Goal: Information Seeking & Learning: Learn about a topic

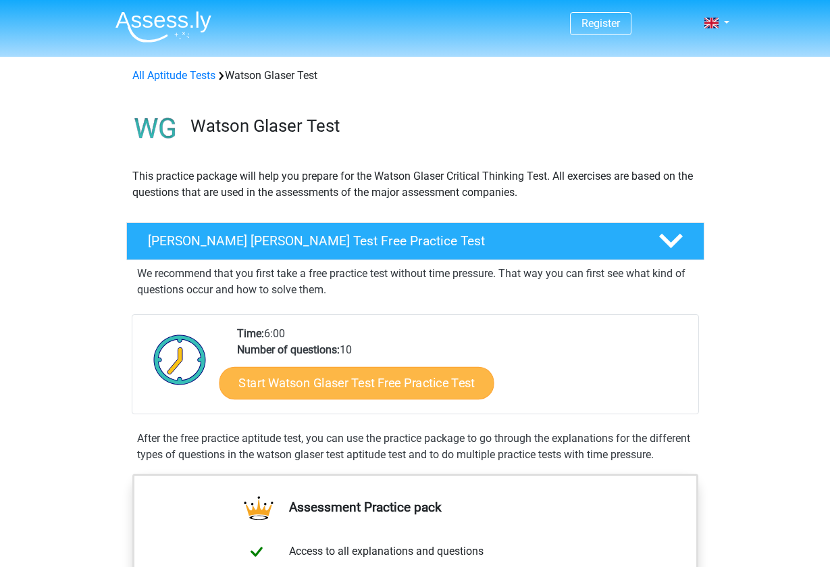
click at [347, 389] on link "Start Watson Glaser Test Free Practice Test" at bounding box center [356, 383] width 275 height 32
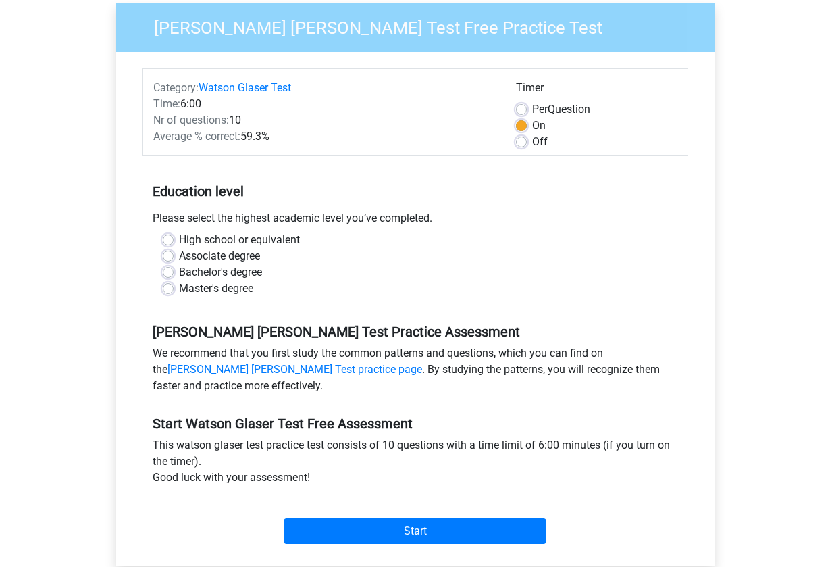
scroll to position [111, 0]
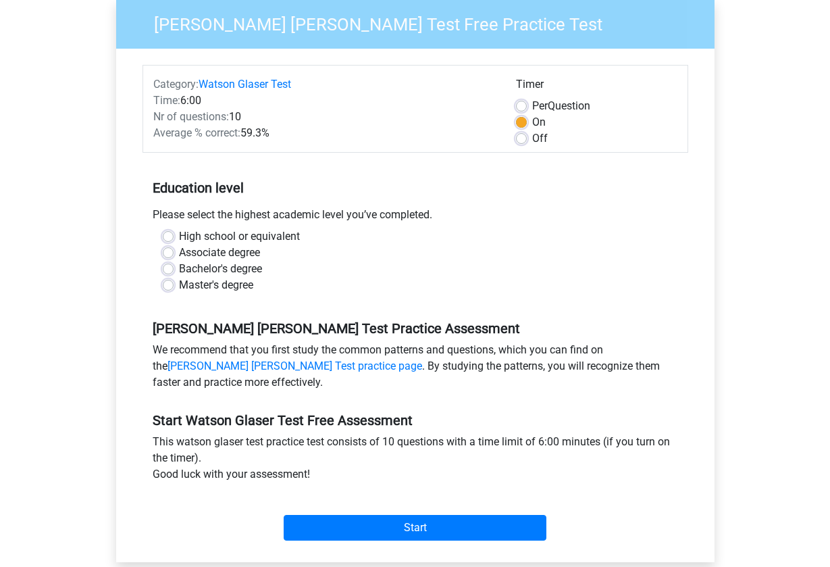
click at [179, 268] on label "Bachelor's degree" at bounding box center [220, 269] width 83 height 16
click at [166, 268] on input "Bachelor's degree" at bounding box center [168, 268] width 11 height 14
radio input "true"
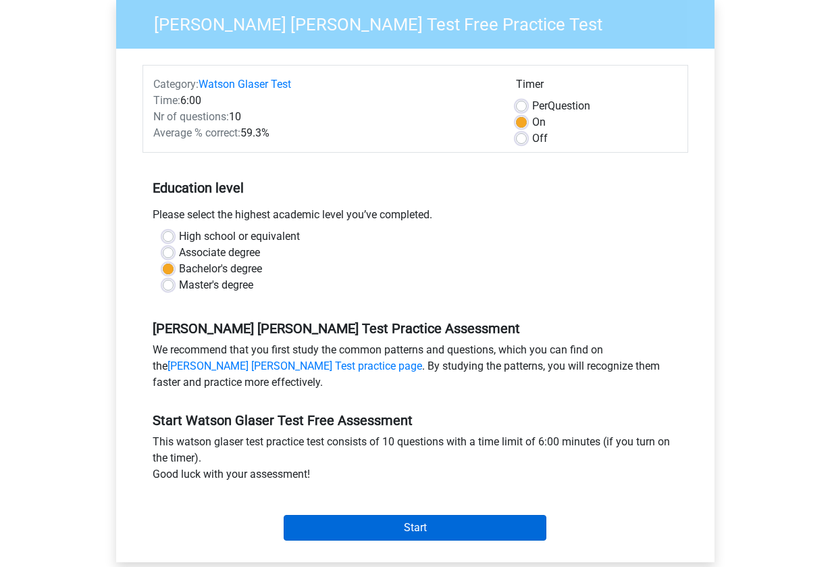
click at [331, 526] on input "Start" at bounding box center [415, 528] width 263 height 26
click at [385, 520] on input "Start" at bounding box center [415, 528] width 263 height 26
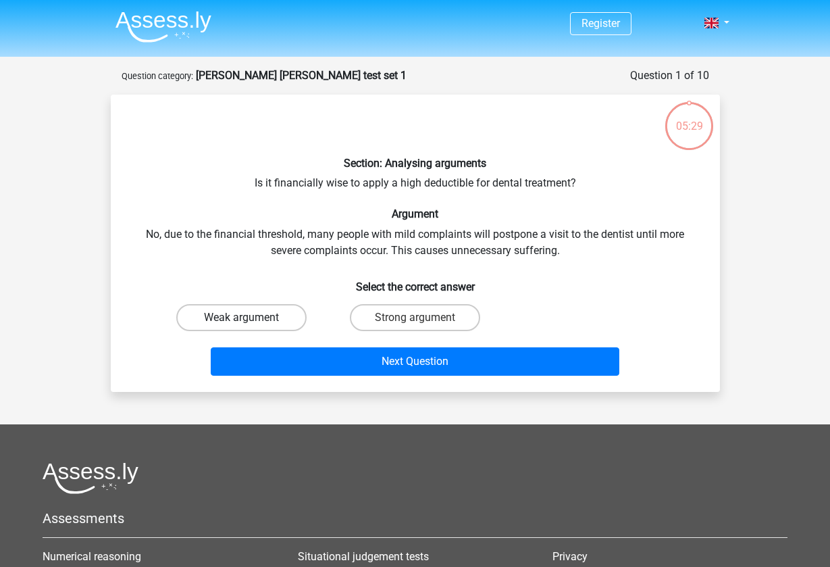
click at [262, 318] on label "Weak argument" at bounding box center [241, 317] width 130 height 27
click at [250, 318] on input "Weak argument" at bounding box center [245, 322] width 9 height 9
radio input "true"
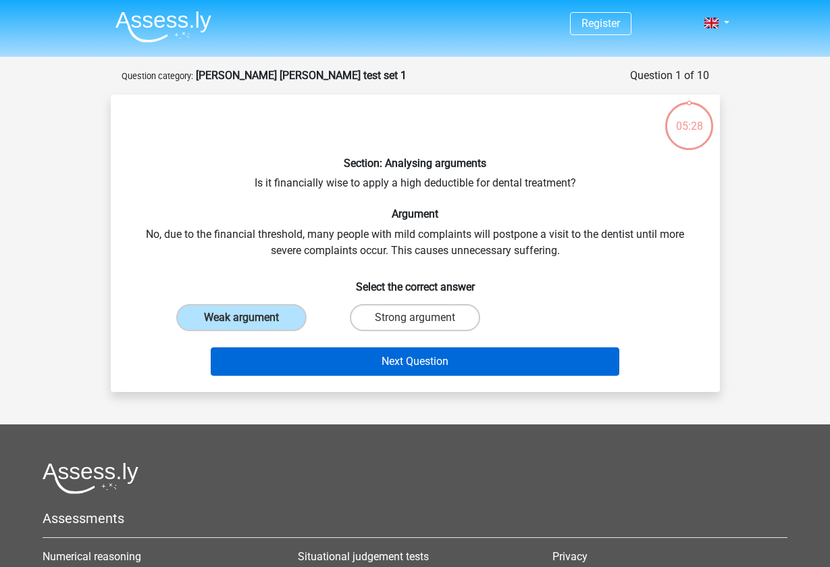
click at [334, 366] on button "Next Question" at bounding box center [415, 361] width 409 height 28
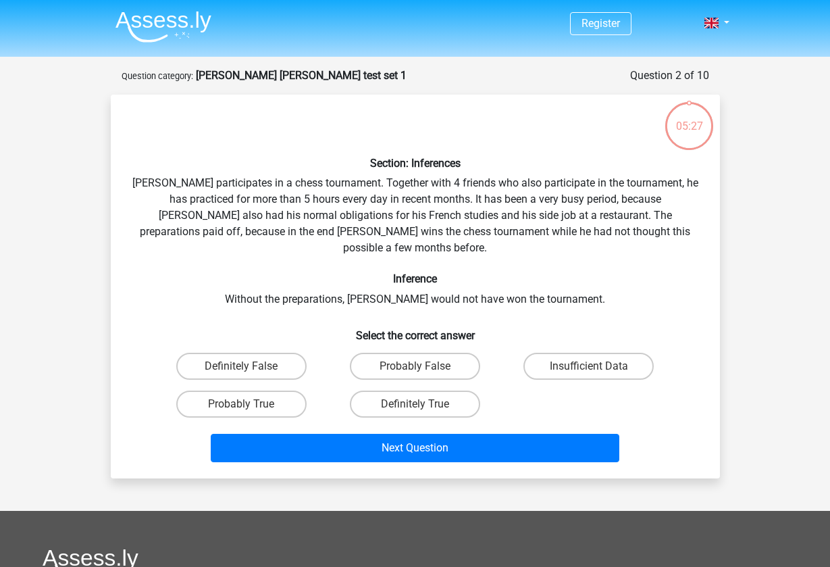
scroll to position [68, 0]
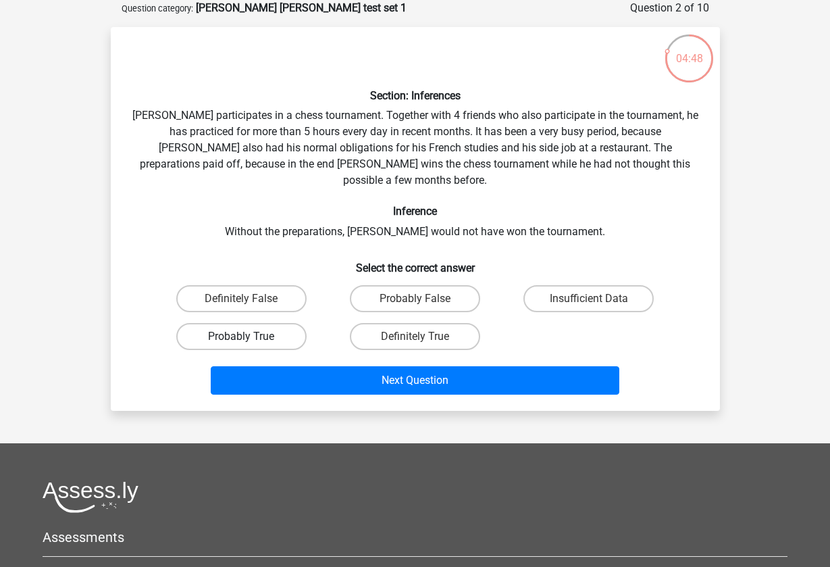
click at [276, 324] on label "Probably True" at bounding box center [241, 336] width 130 height 27
click at [250, 337] on input "Probably True" at bounding box center [245, 341] width 9 height 9
radio input "true"
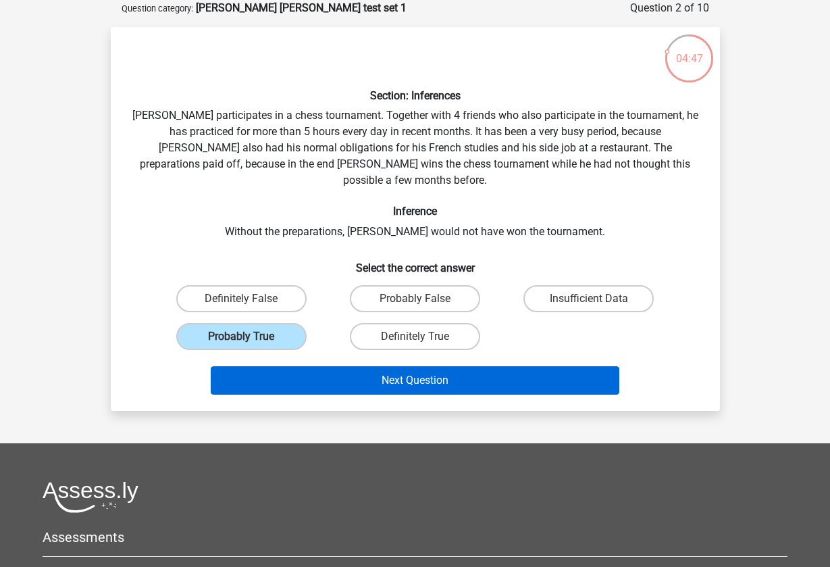
click at [335, 368] on button "Next Question" at bounding box center [415, 380] width 409 height 28
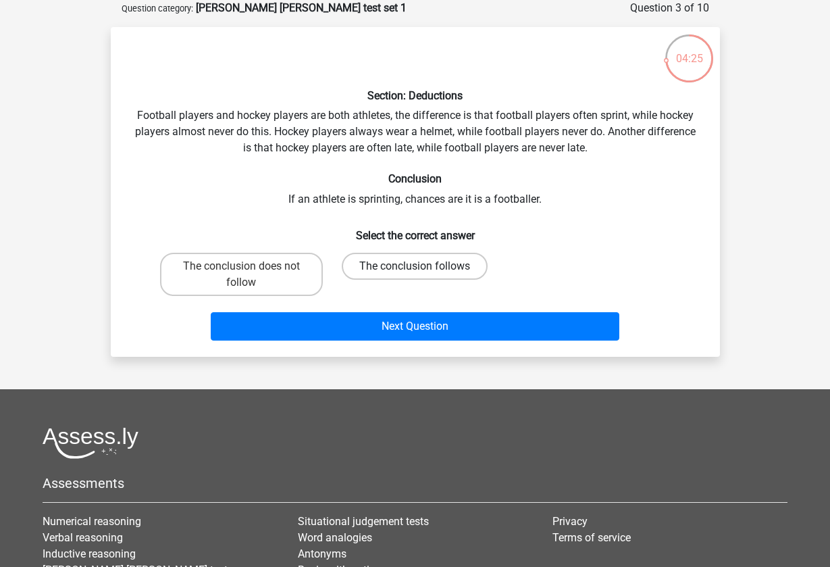
click at [411, 267] on label "The conclusion follows" at bounding box center [415, 266] width 146 height 27
click at [415, 267] on input "The conclusion follows" at bounding box center [419, 270] width 9 height 9
radio input "true"
click at [251, 273] on label "The conclusion does not follow" at bounding box center [241, 274] width 163 height 43
click at [250, 273] on input "The conclusion does not follow" at bounding box center [245, 270] width 9 height 9
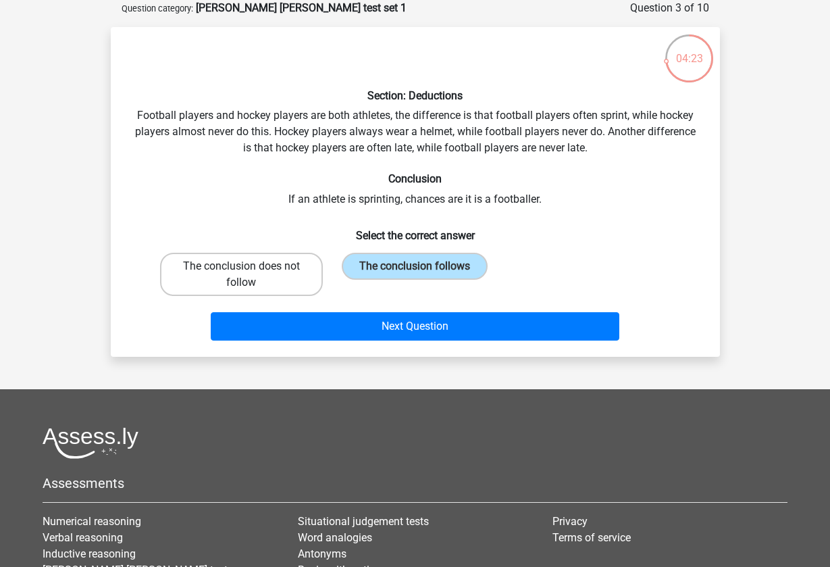
radio input "true"
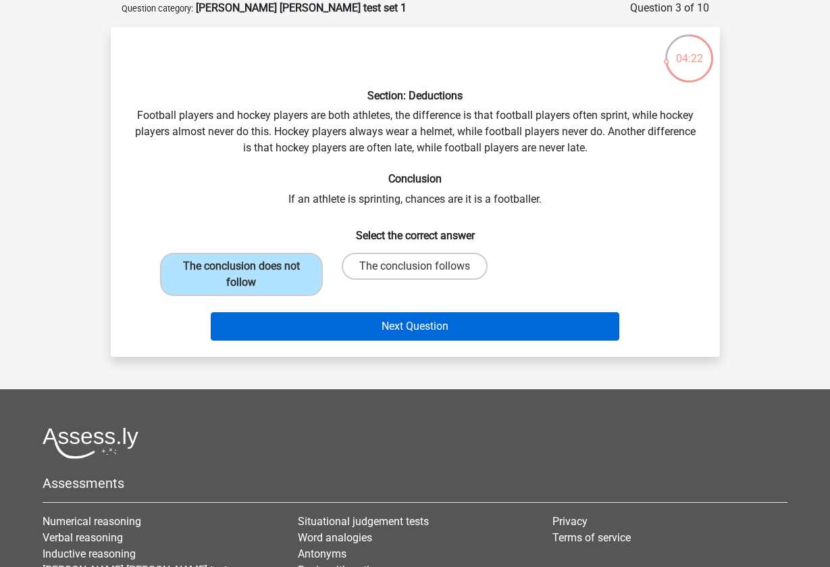
click at [326, 320] on button "Next Question" at bounding box center [415, 326] width 409 height 28
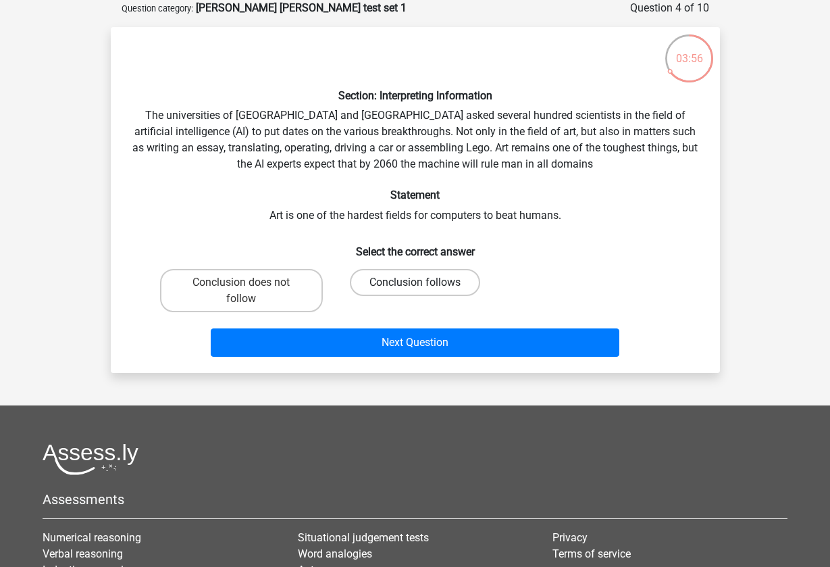
click at [399, 275] on label "Conclusion follows" at bounding box center [415, 282] width 130 height 27
click at [415, 282] on input "Conclusion follows" at bounding box center [419, 286] width 9 height 9
radio input "true"
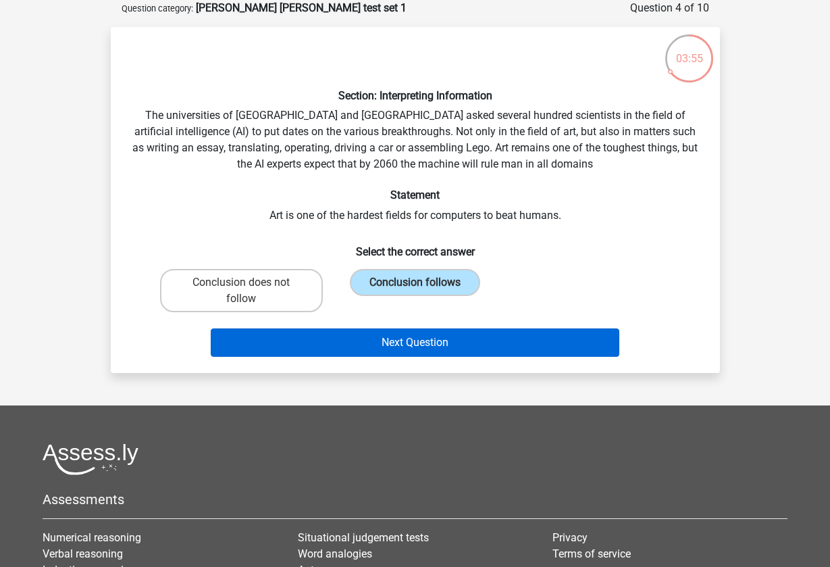
click at [420, 345] on button "Next Question" at bounding box center [415, 342] width 409 height 28
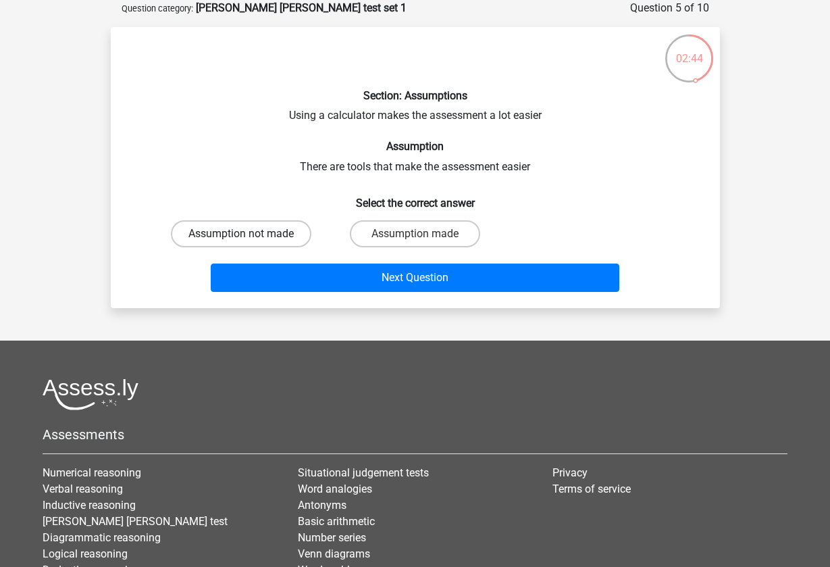
click at [275, 236] on label "Assumption not made" at bounding box center [241, 233] width 141 height 27
click at [250, 236] on input "Assumption not made" at bounding box center [245, 238] width 9 height 9
radio input "true"
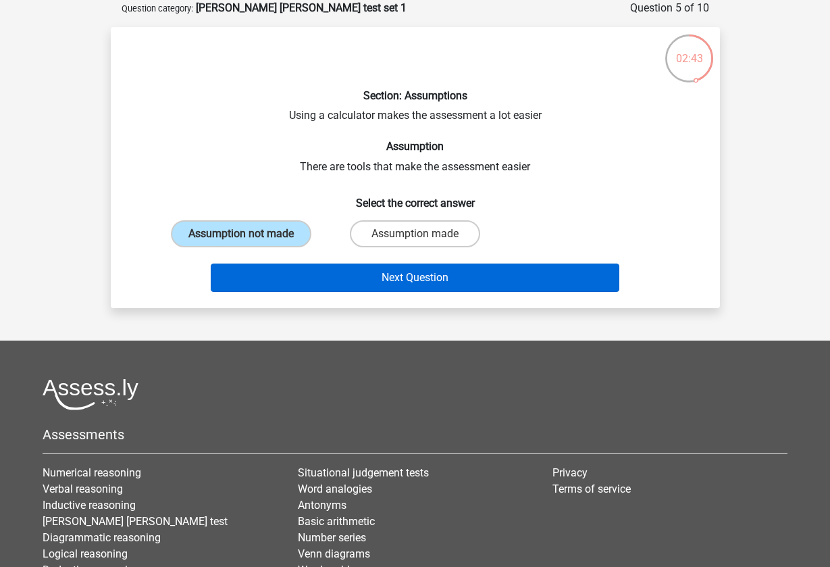
click at [309, 281] on button "Next Question" at bounding box center [415, 278] width 409 height 28
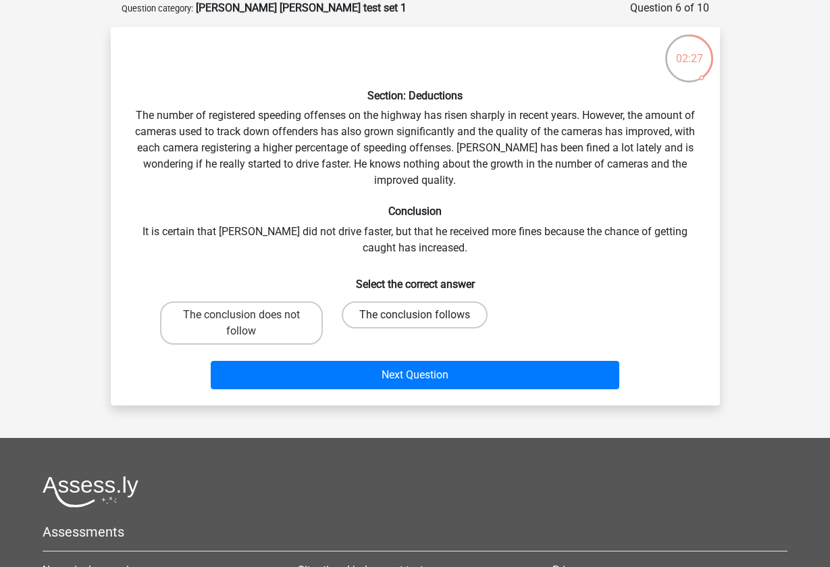
click at [362, 317] on label "The conclusion follows" at bounding box center [415, 314] width 146 height 27
click at [415, 317] on input "The conclusion follows" at bounding box center [419, 319] width 9 height 9
radio input "true"
click at [289, 322] on label "The conclusion does not follow" at bounding box center [241, 322] width 163 height 43
click at [250, 322] on input "The conclusion does not follow" at bounding box center [245, 319] width 9 height 9
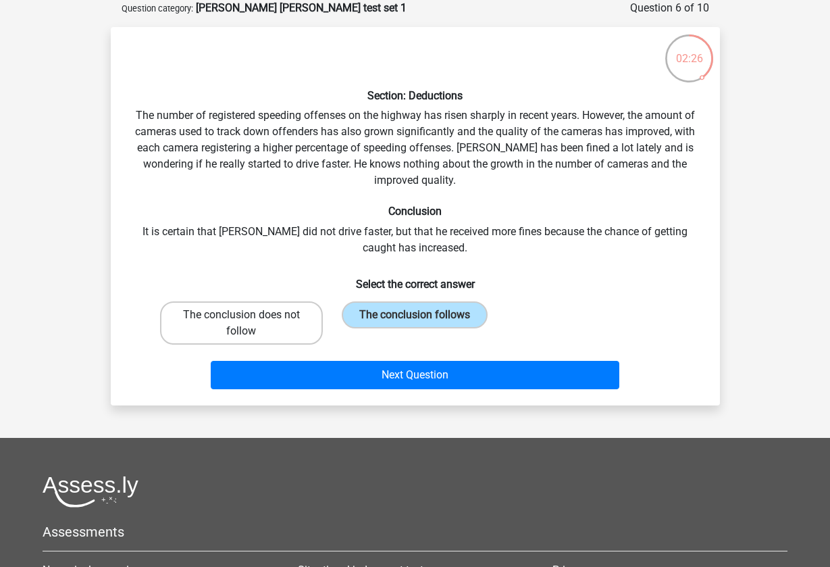
radio input "true"
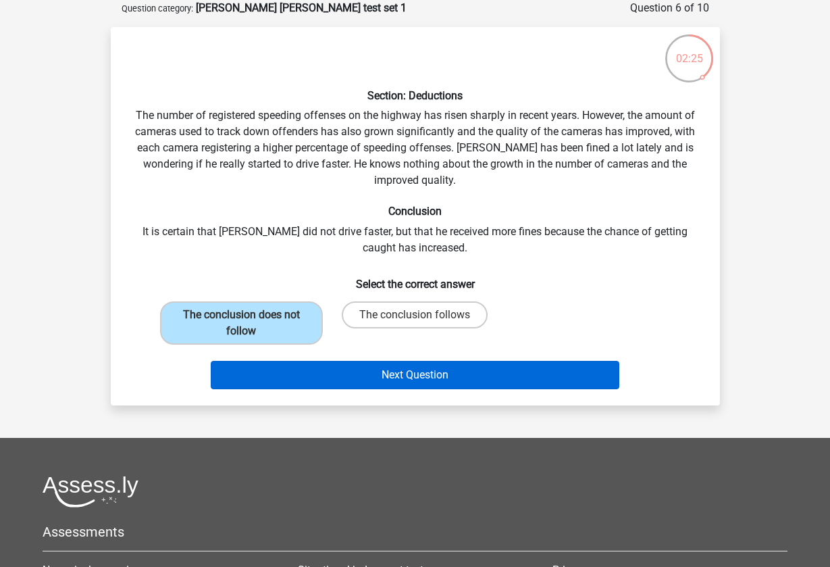
click at [375, 378] on button "Next Question" at bounding box center [415, 375] width 409 height 28
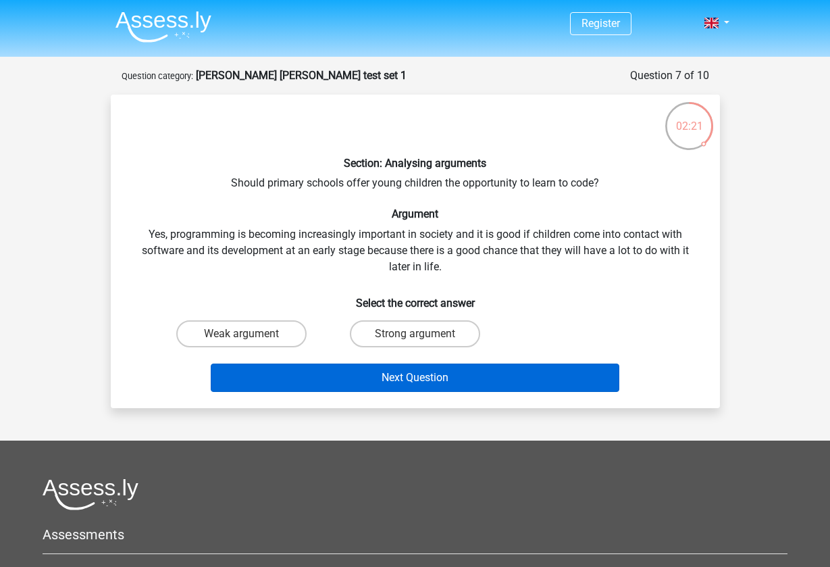
scroll to position [0, 0]
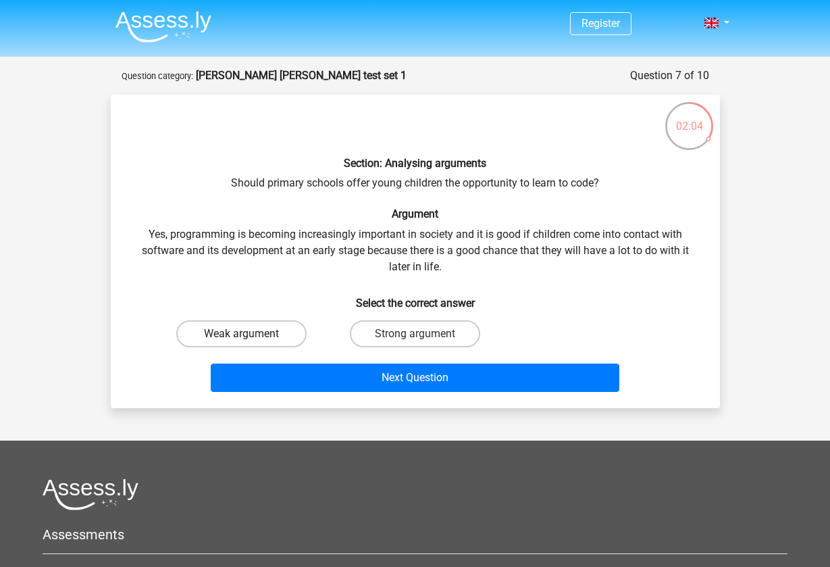
click at [278, 327] on label "Weak argument" at bounding box center [241, 333] width 130 height 27
click at [250, 334] on input "Weak argument" at bounding box center [245, 338] width 9 height 9
radio input "true"
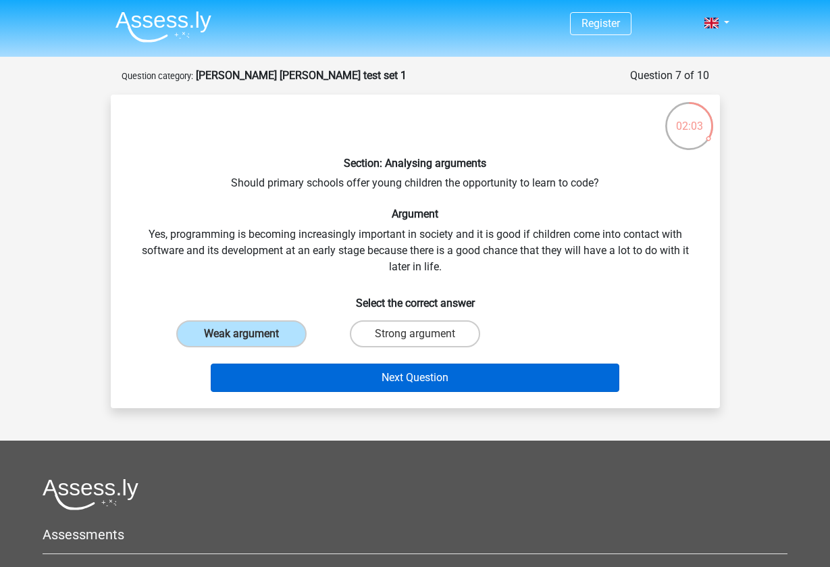
click at [326, 382] on button "Next Question" at bounding box center [415, 378] width 409 height 28
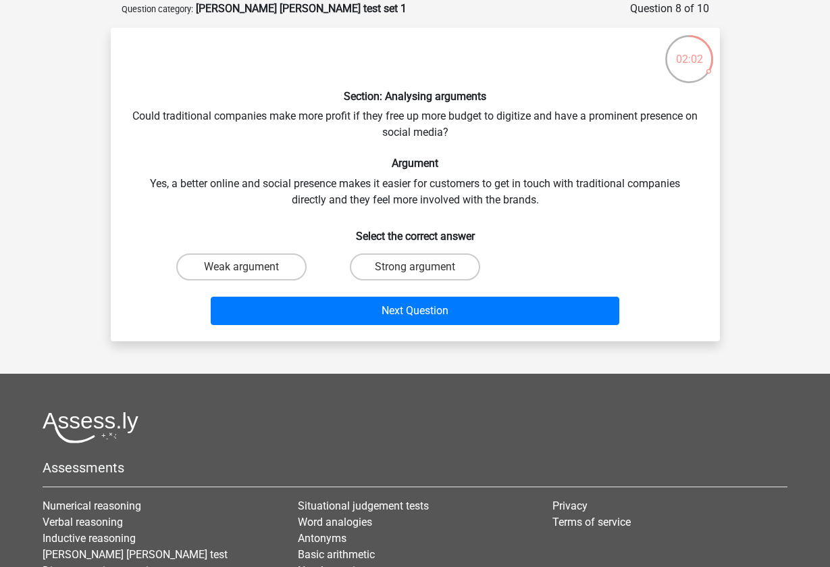
scroll to position [68, 0]
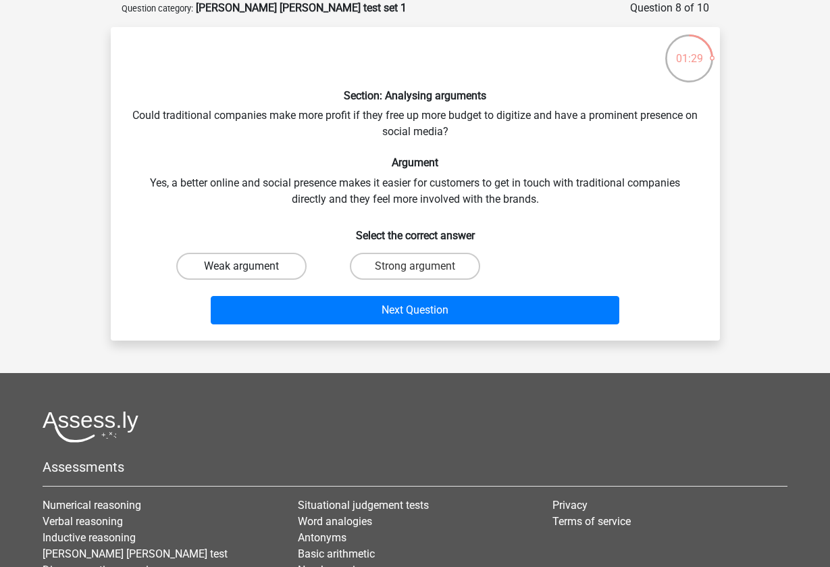
click at [268, 274] on label "Weak argument" at bounding box center [241, 266] width 130 height 27
click at [250, 274] on input "Weak argument" at bounding box center [245, 270] width 9 height 9
radio input "true"
click at [392, 274] on label "Strong argument" at bounding box center [415, 266] width 130 height 27
click at [415, 274] on input "Strong argument" at bounding box center [419, 270] width 9 height 9
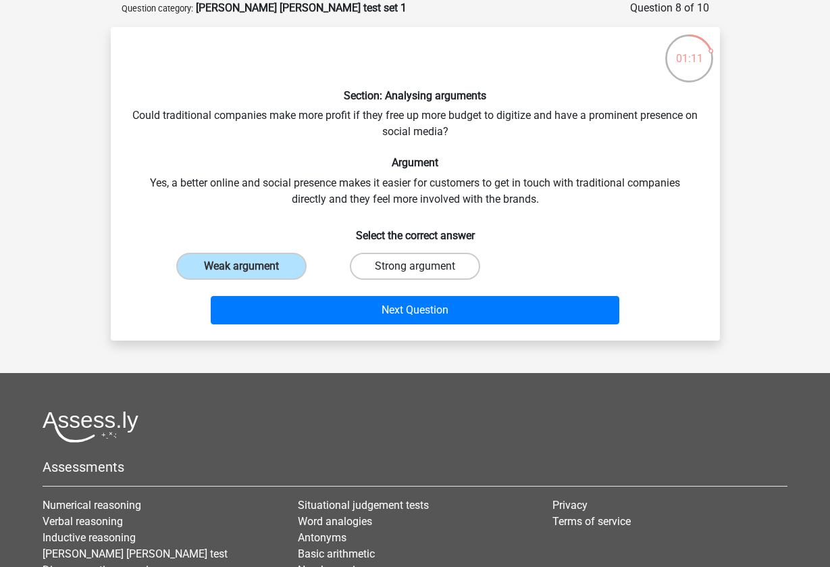
radio input "true"
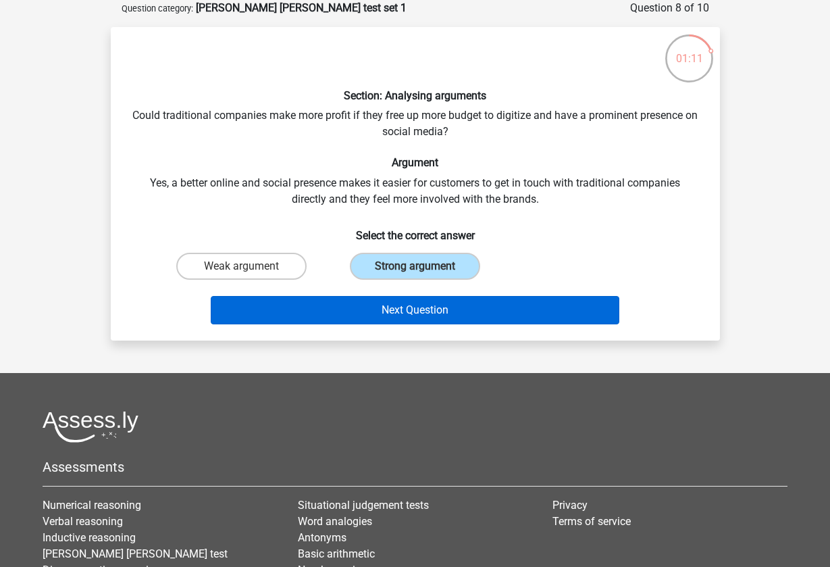
click at [391, 312] on button "Next Question" at bounding box center [415, 310] width 409 height 28
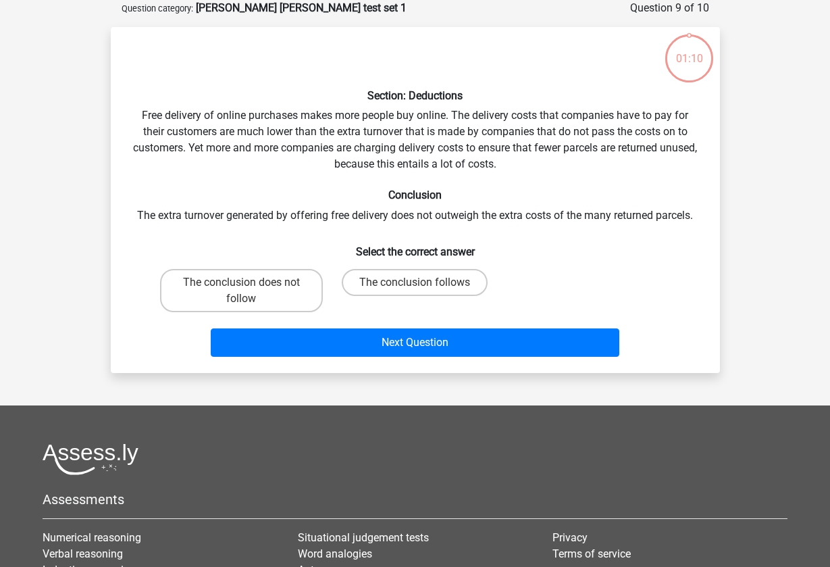
scroll to position [0, 0]
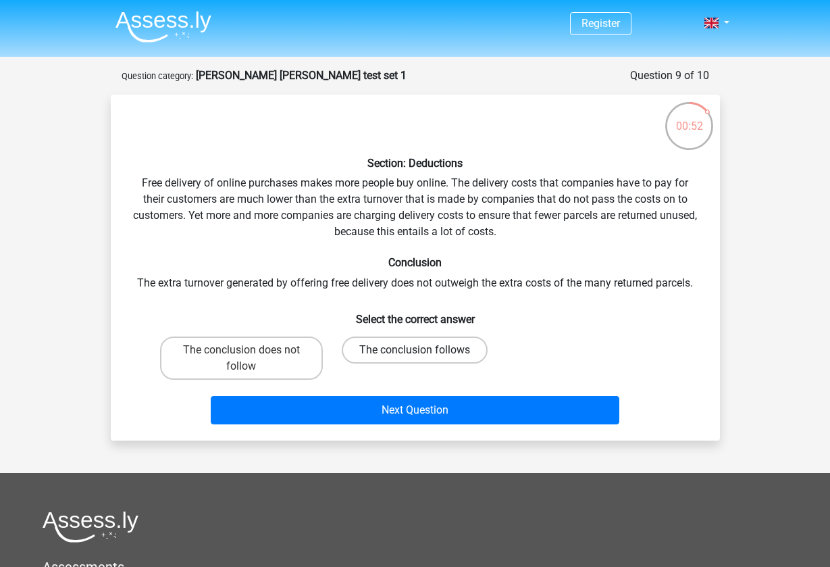
click at [423, 349] on label "The conclusion follows" at bounding box center [415, 350] width 146 height 27
click at [423, 350] on input "The conclusion follows" at bounding box center [419, 354] width 9 height 9
radio input "true"
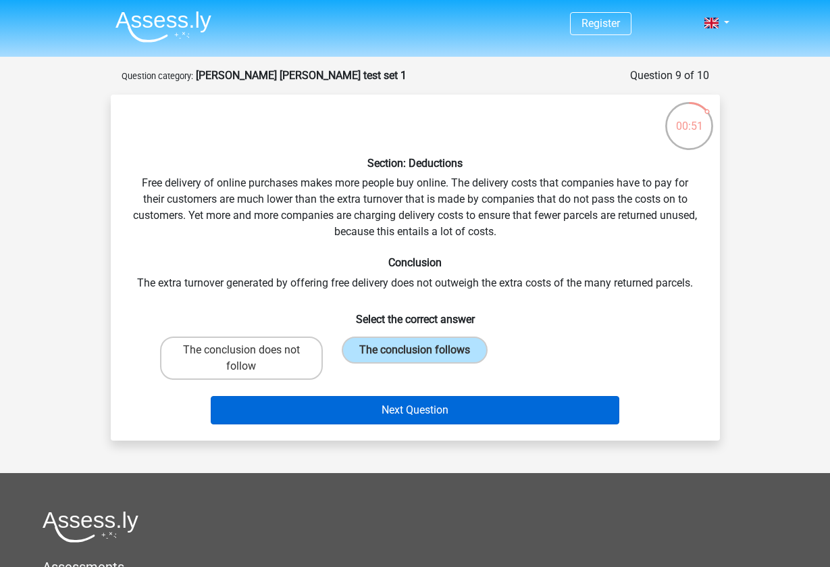
click at [421, 424] on button "Next Question" at bounding box center [415, 410] width 409 height 28
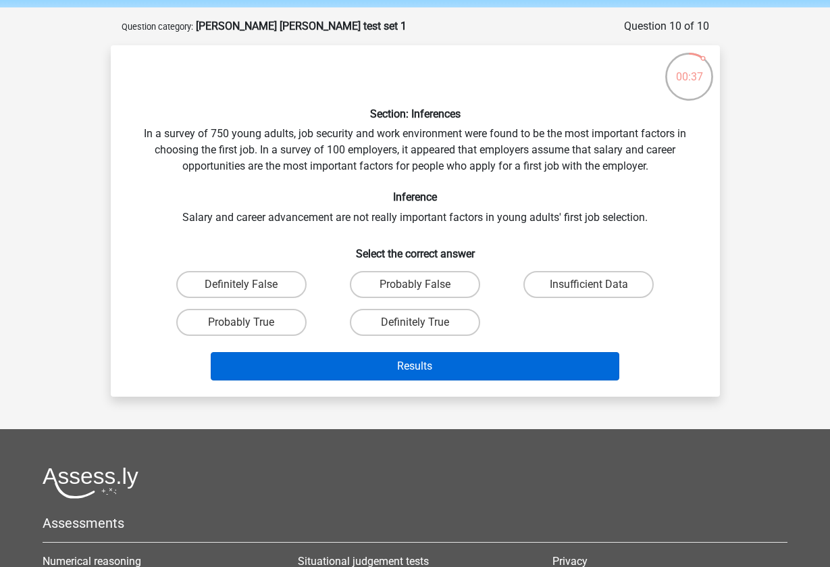
scroll to position [49, 0]
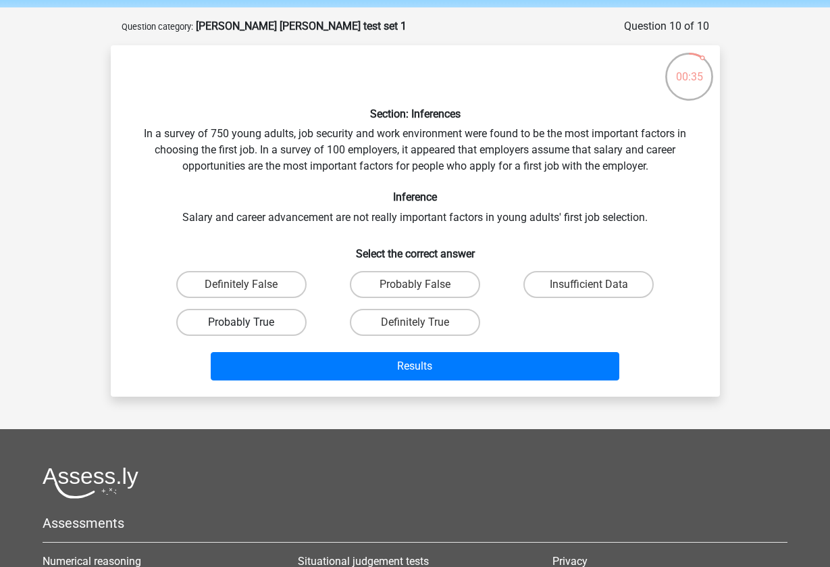
click at [265, 321] on label "Probably True" at bounding box center [241, 322] width 130 height 27
click at [250, 322] on input "Probably True" at bounding box center [245, 326] width 9 height 9
radio input "true"
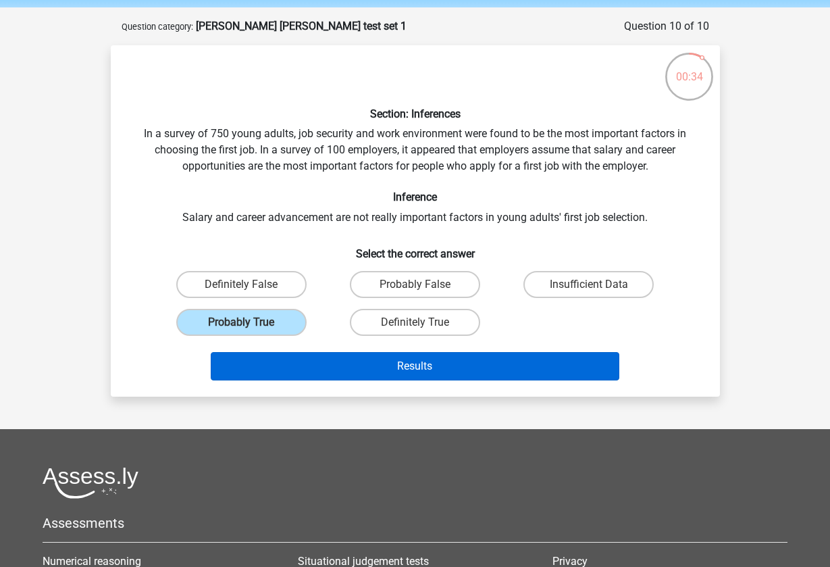
click at [304, 359] on button "Results" at bounding box center [415, 366] width 409 height 28
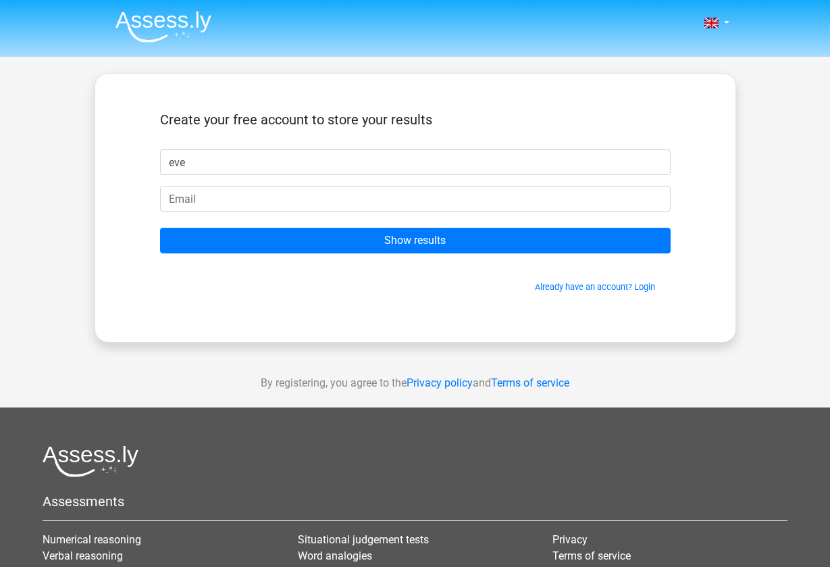
type input "eve"
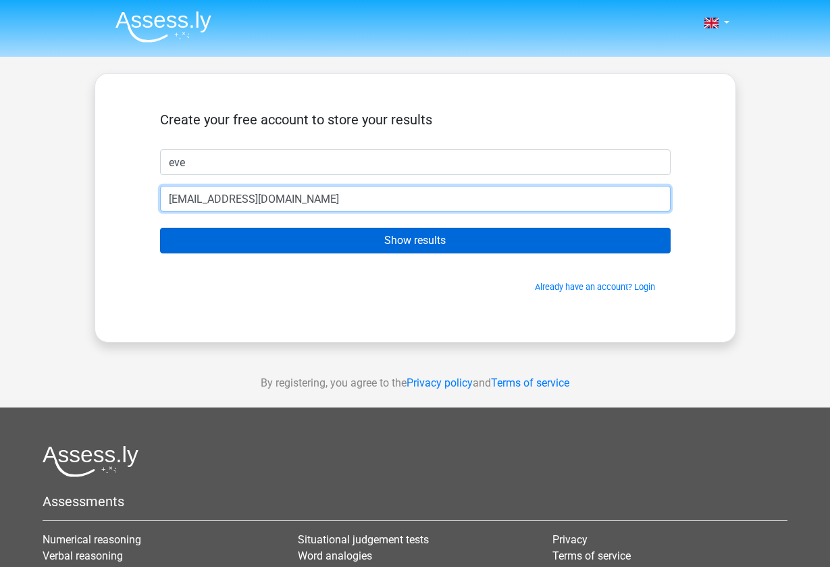
type input "[EMAIL_ADDRESS][DOMAIN_NAME]"
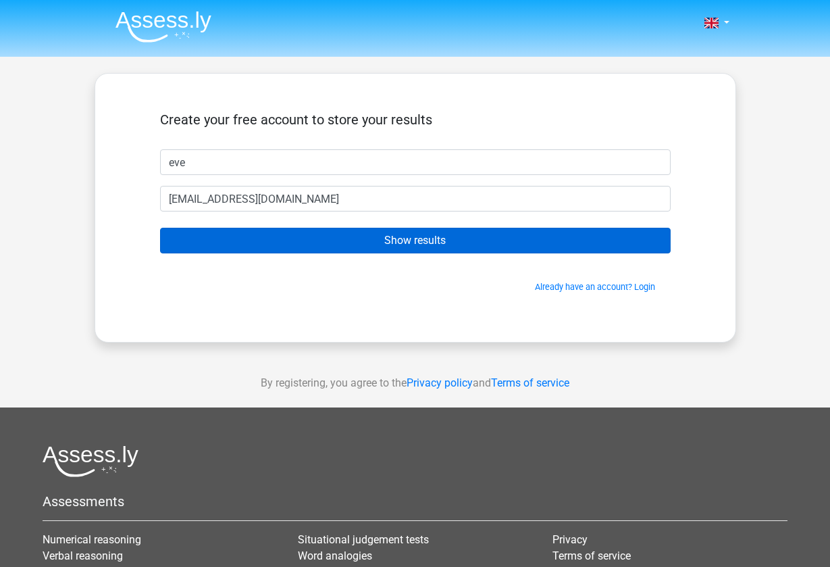
click at [345, 239] on input "Show results" at bounding box center [415, 241] width 511 height 26
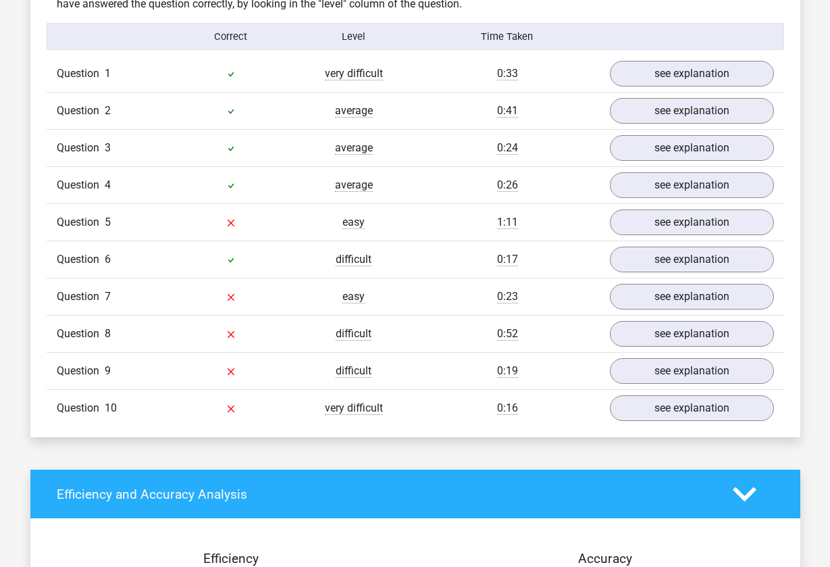
scroll to position [1080, 0]
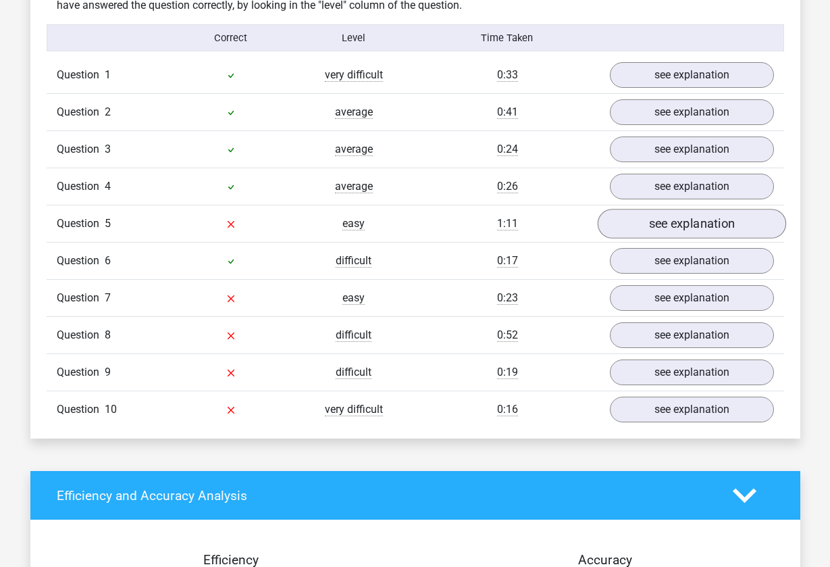
click at [649, 235] on link "see explanation" at bounding box center [691, 224] width 189 height 30
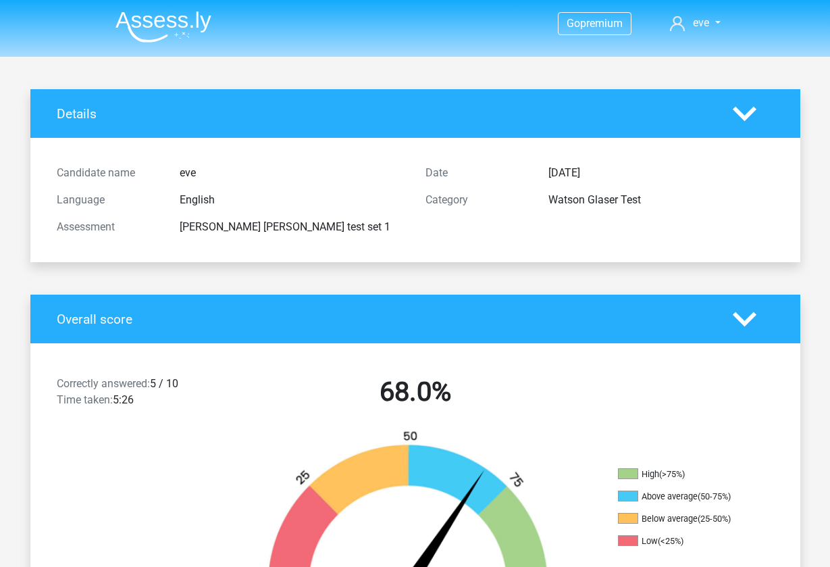
scroll to position [0, 0]
click at [741, 114] on polygon at bounding box center [745, 113] width 24 height 15
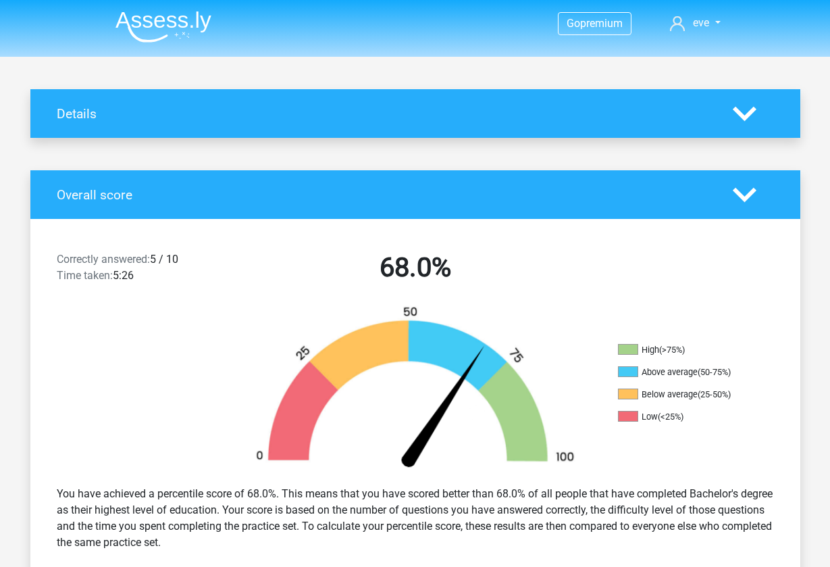
click at [741, 114] on polygon at bounding box center [745, 113] width 24 height 15
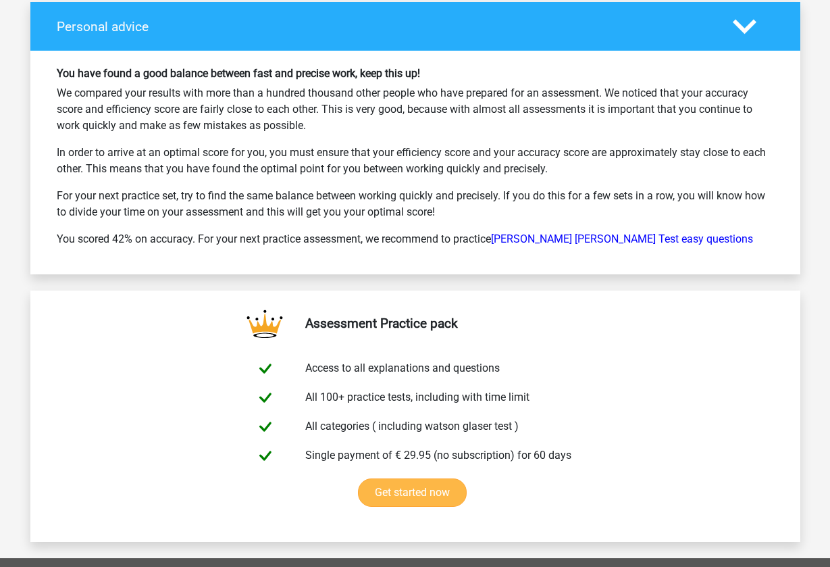
scroll to position [2692, 0]
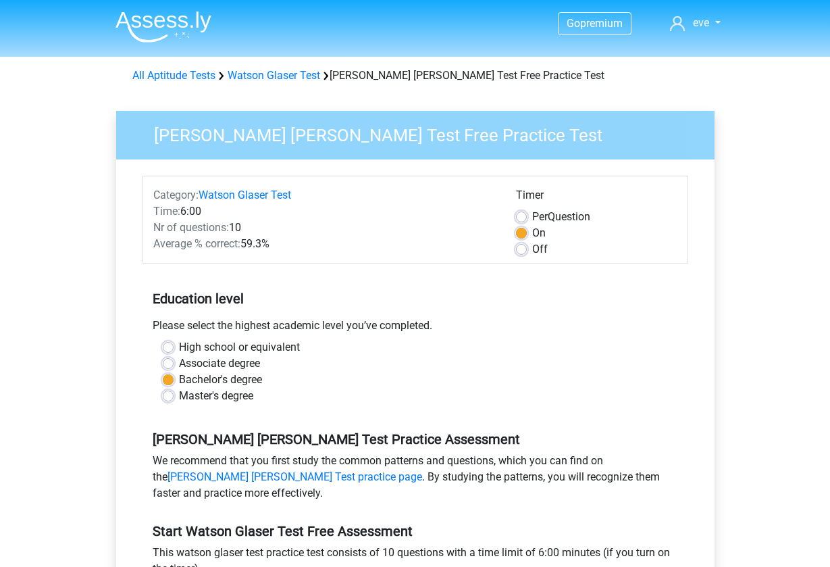
scroll to position [111, 0]
